Goal: Information Seeking & Learning: Learn about a topic

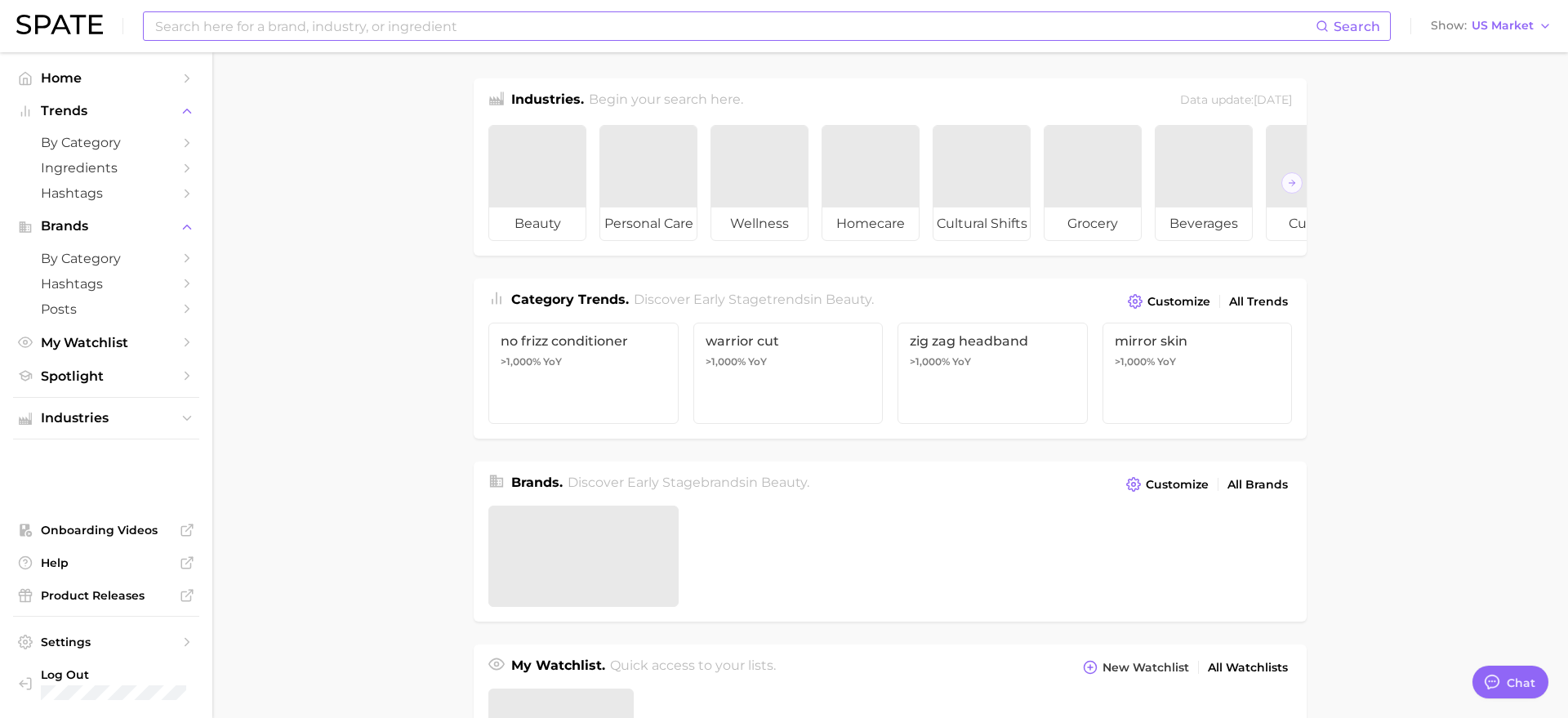
type textarea "x"
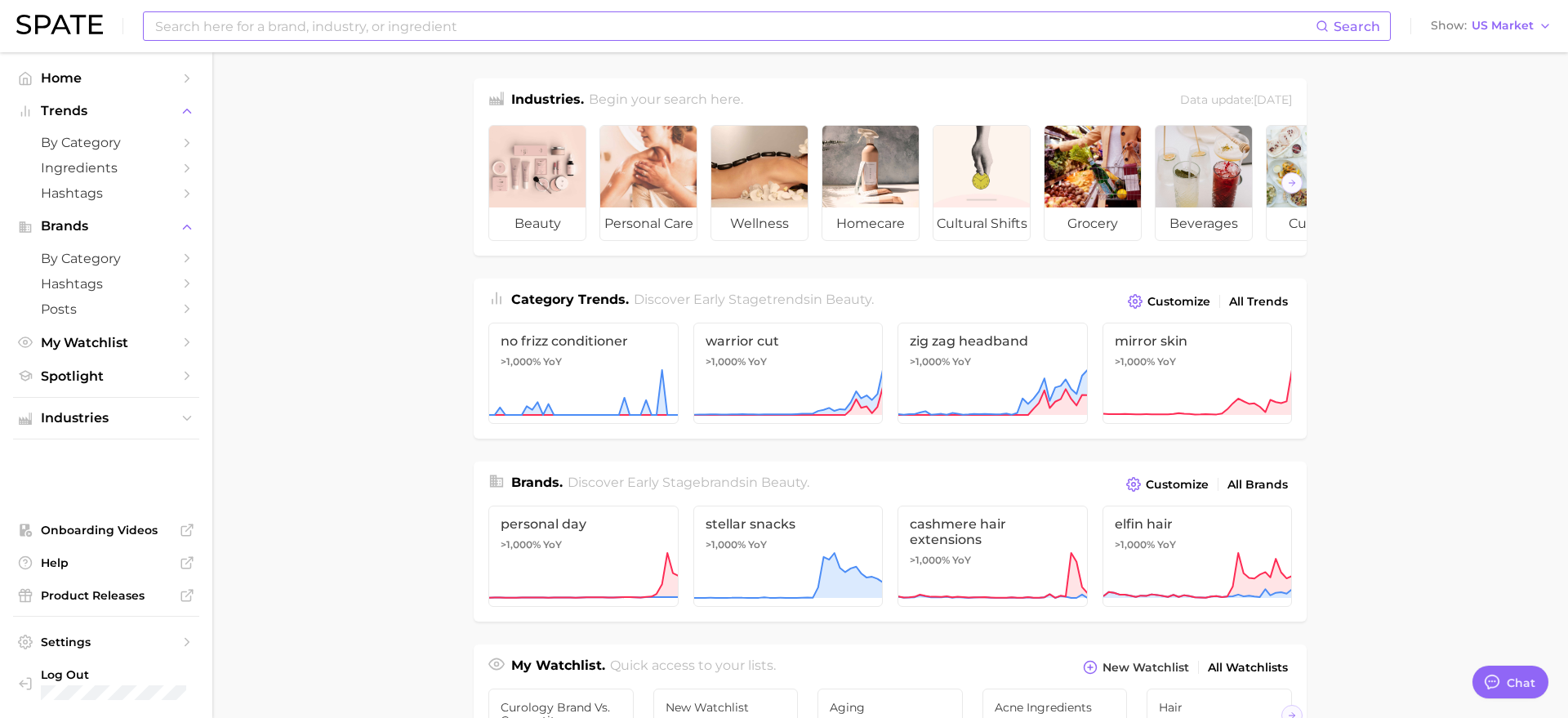
click at [242, 27] on input at bounding box center [735, 26] width 1162 height 28
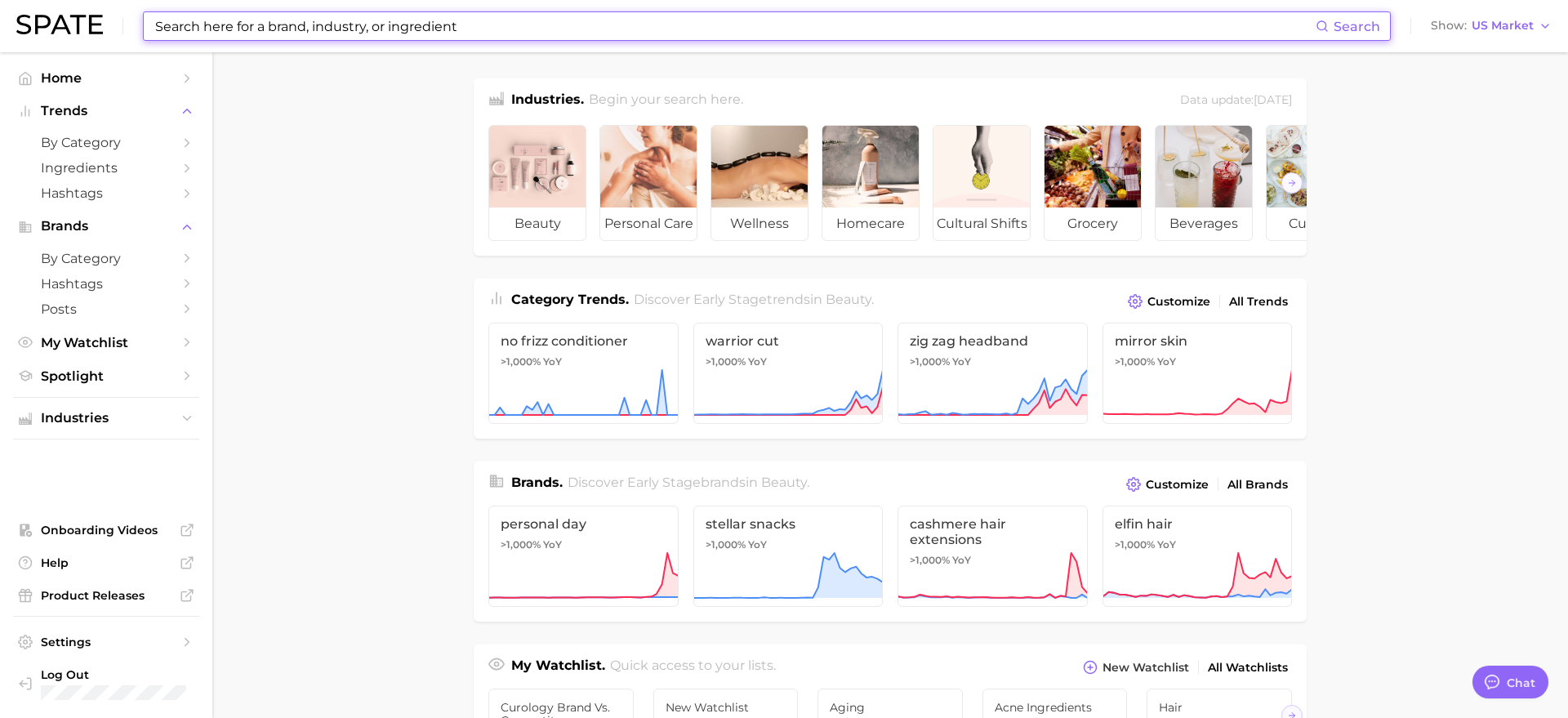
scroll to position [3204, 0]
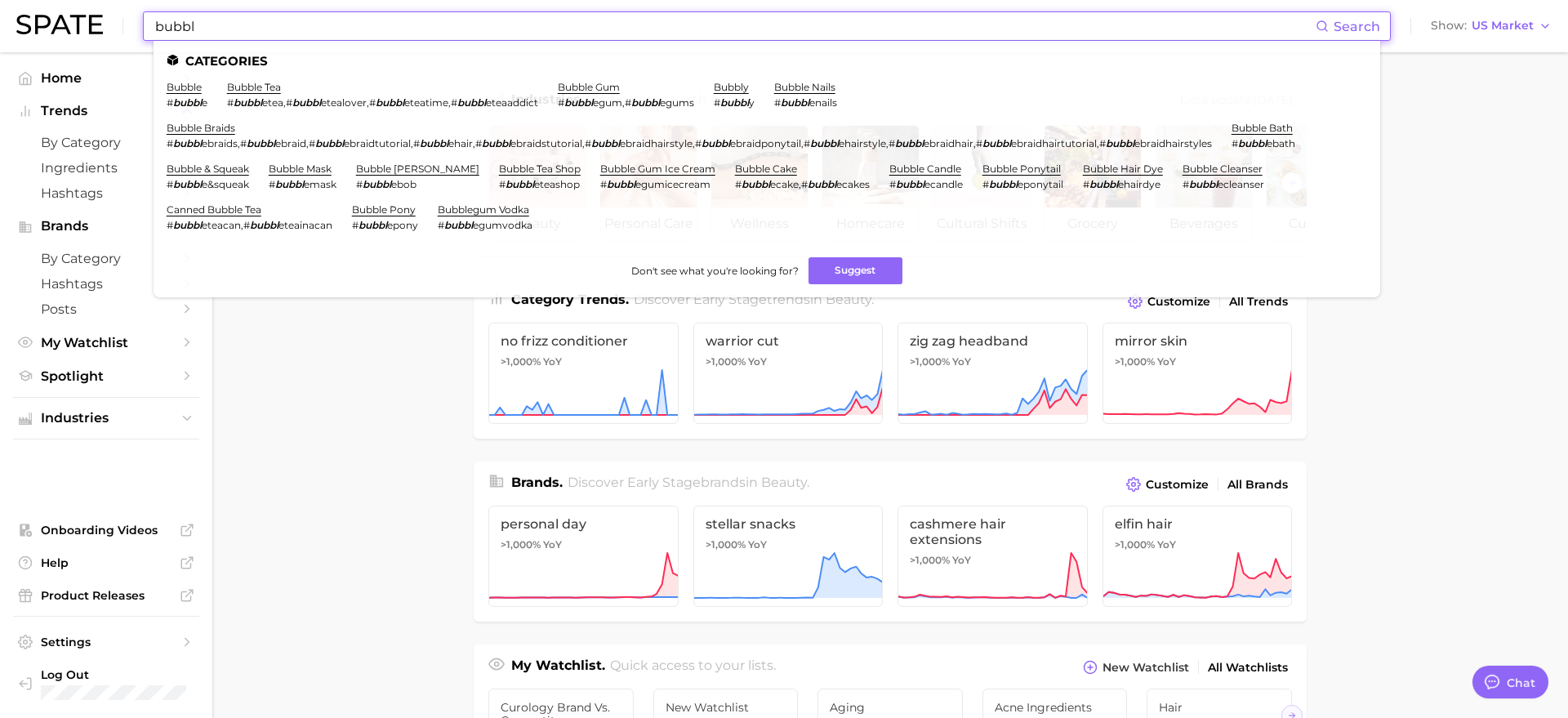
type input "bubbl"
click at [581, 93] on li "bubble gum # bubbl egum , # bubbl egums" at bounding box center [626, 95] width 136 height 28
click at [587, 86] on link "bubble gum" at bounding box center [589, 87] width 62 height 12
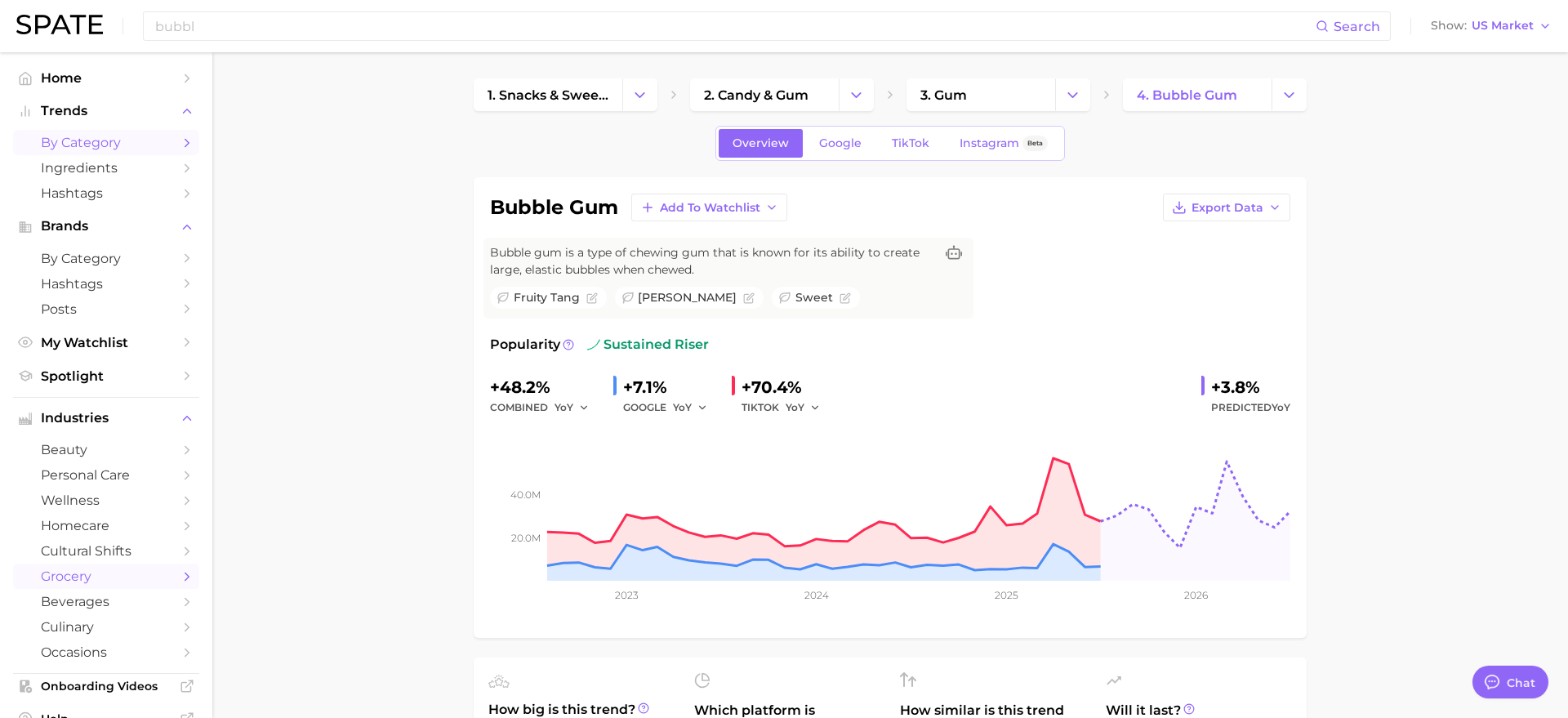
click at [89, 143] on span "by Category" at bounding box center [105, 143] width 130 height 16
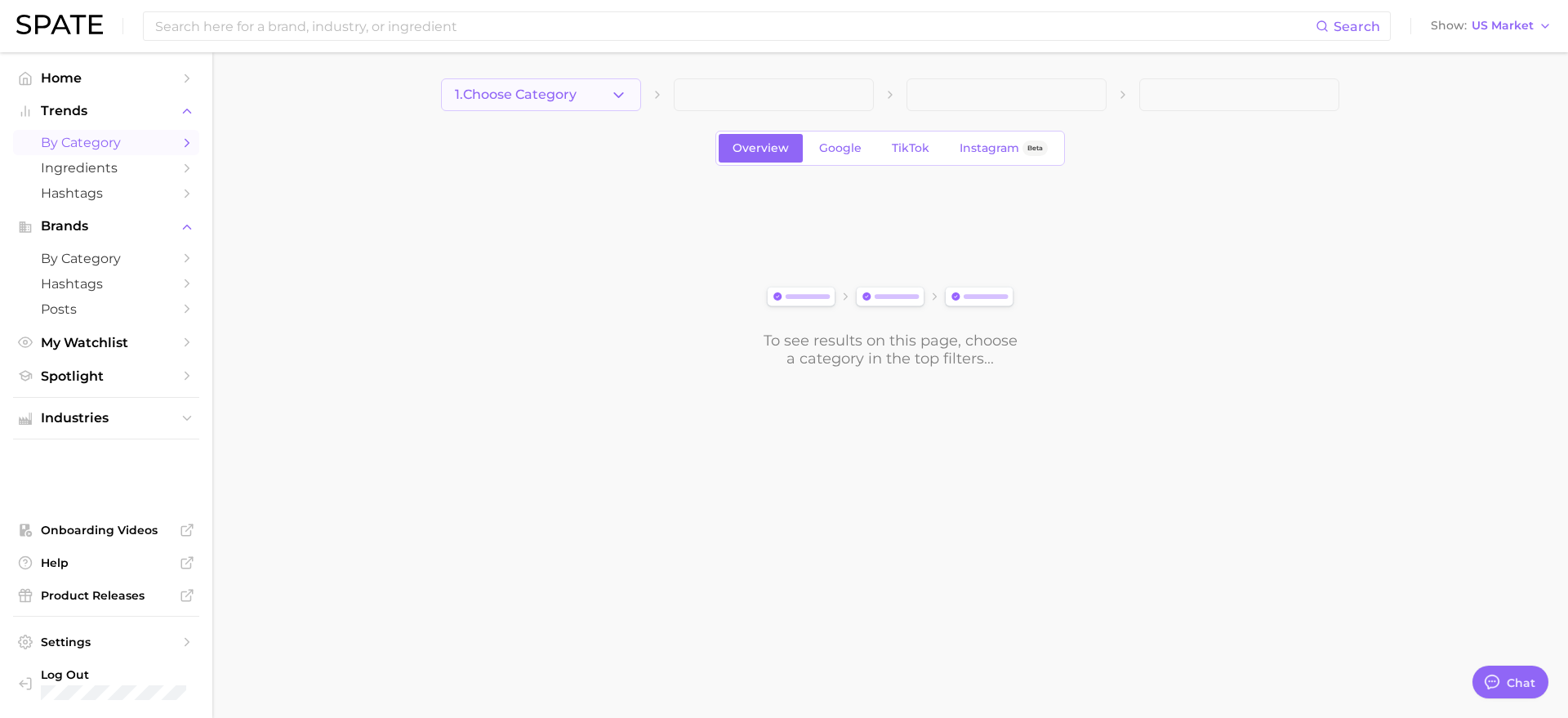
click at [596, 94] on button "1. Choose Category" at bounding box center [541, 95] width 200 height 33
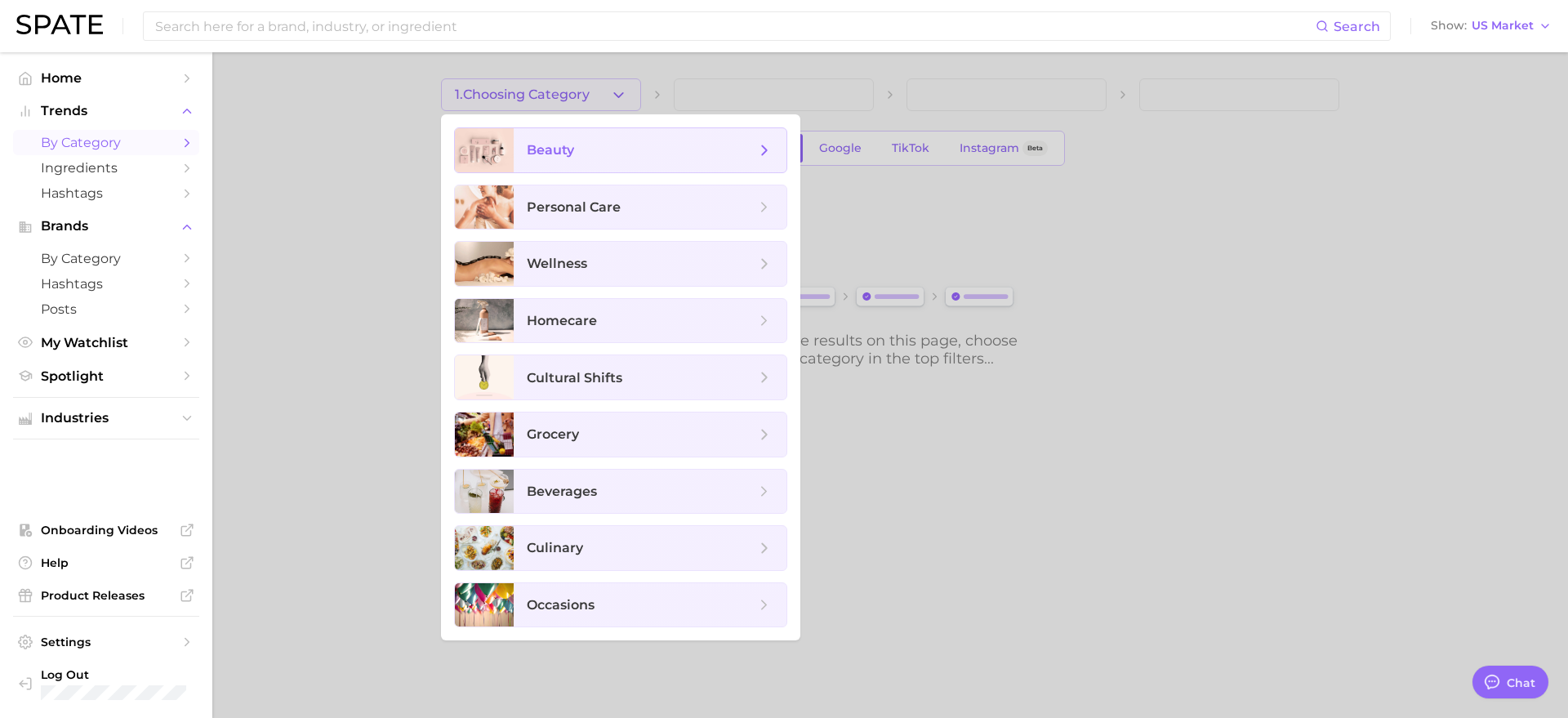
click at [572, 159] on span "beauty" at bounding box center [650, 149] width 273 height 44
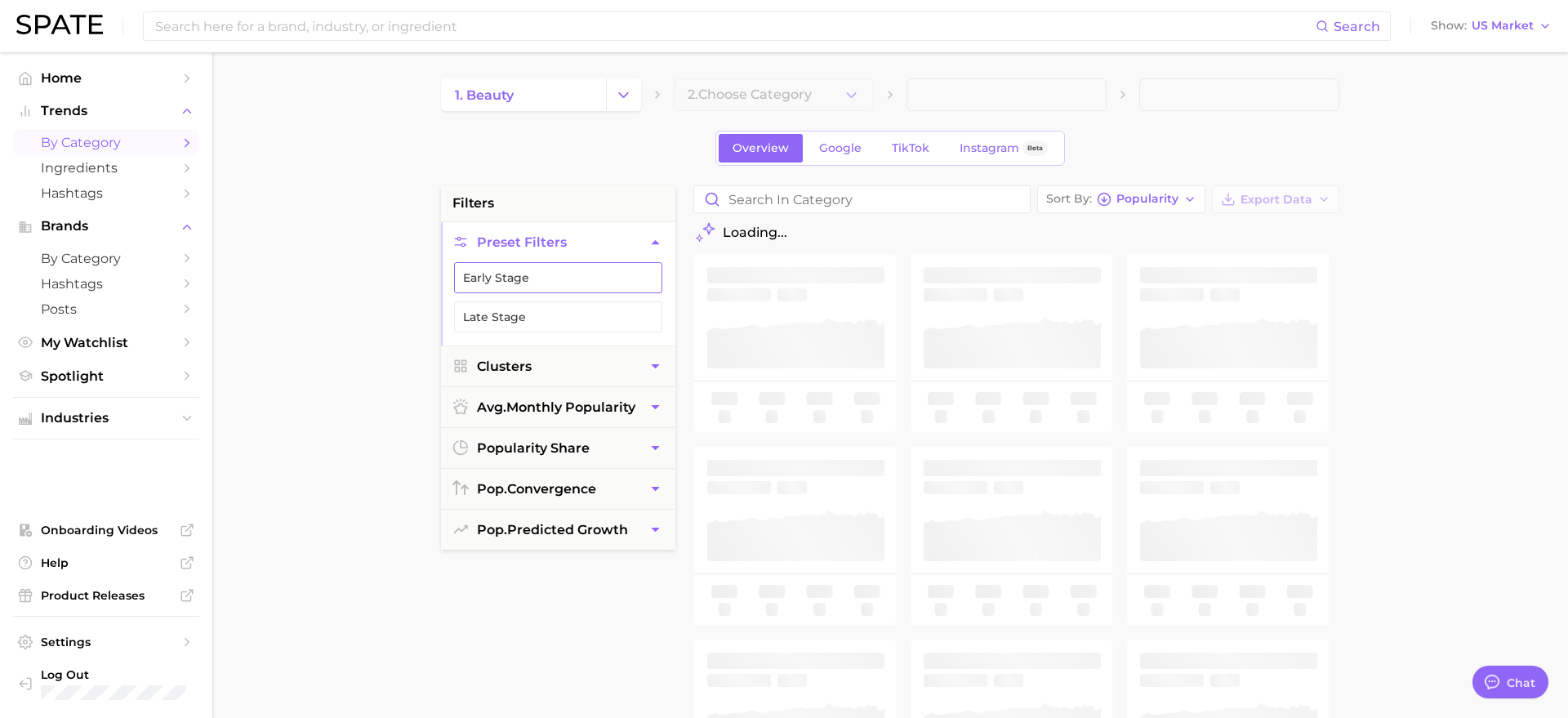
click at [560, 287] on button "Early Stage" at bounding box center [558, 278] width 208 height 31
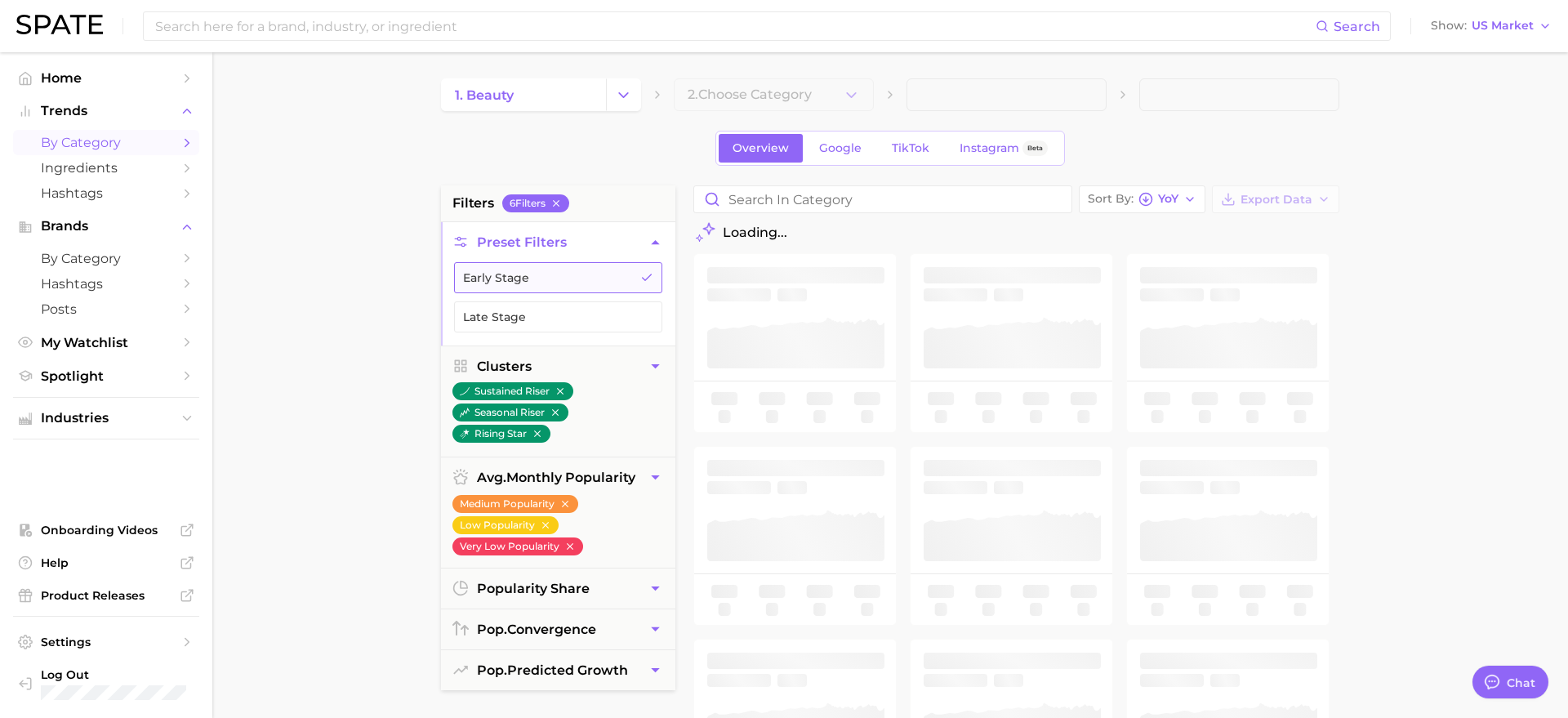
click at [639, 276] on button "Early Stage" at bounding box center [558, 278] width 208 height 31
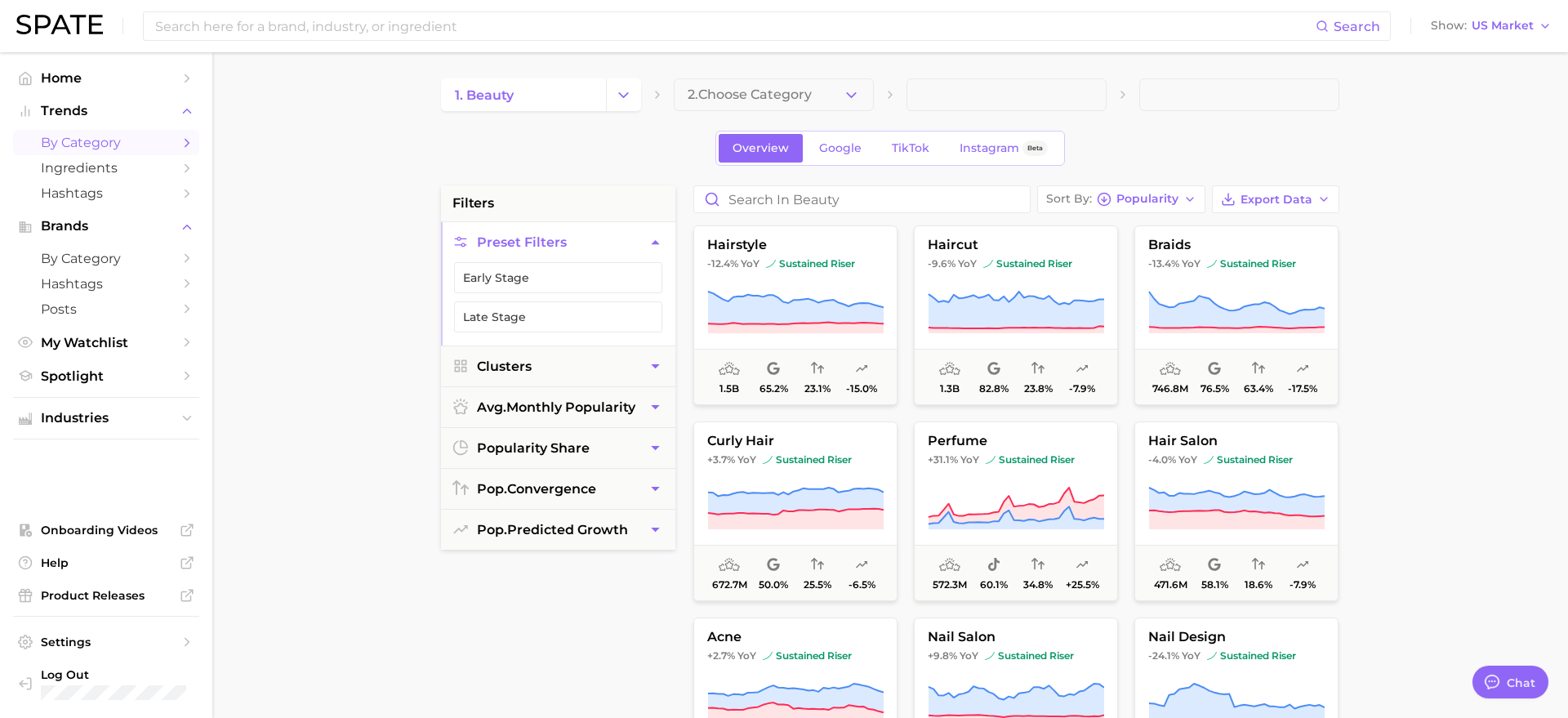
type textarea "x"
